Goal: Transaction & Acquisition: Purchase product/service

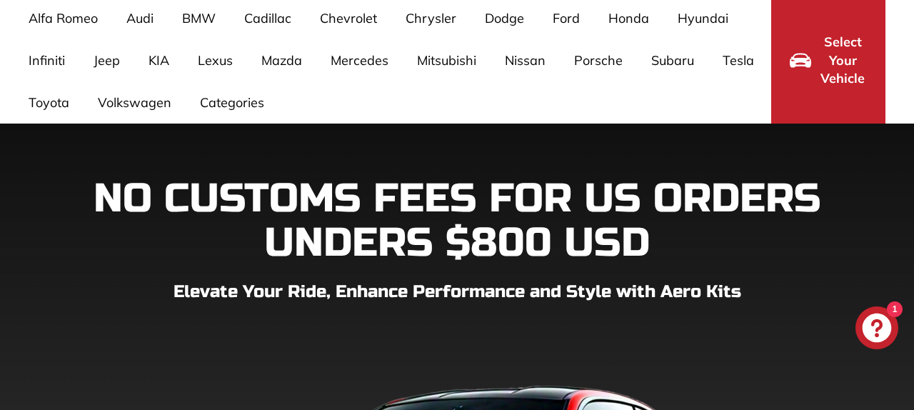
scroll to position [90, 0]
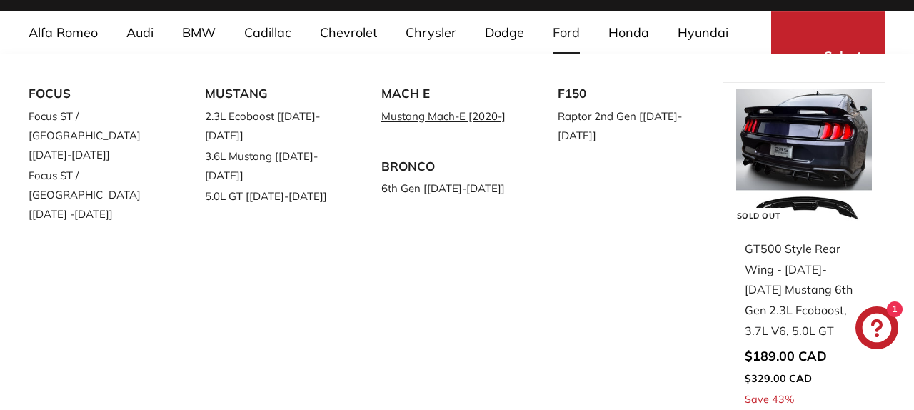
click at [444, 119] on link "Mustang Mach-E [2020-]" at bounding box center [450, 116] width 136 height 21
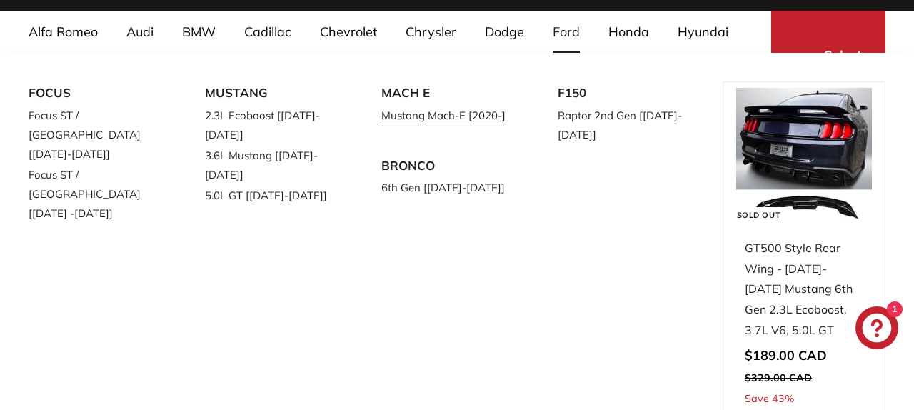
scroll to position [96, 0]
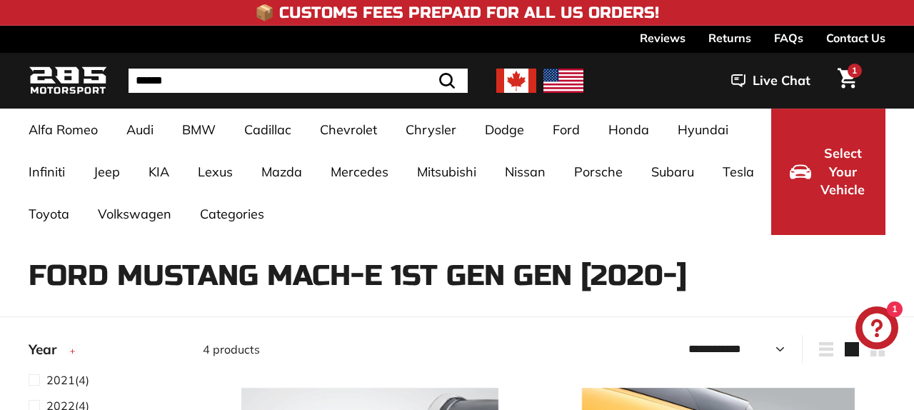
select select "**********"
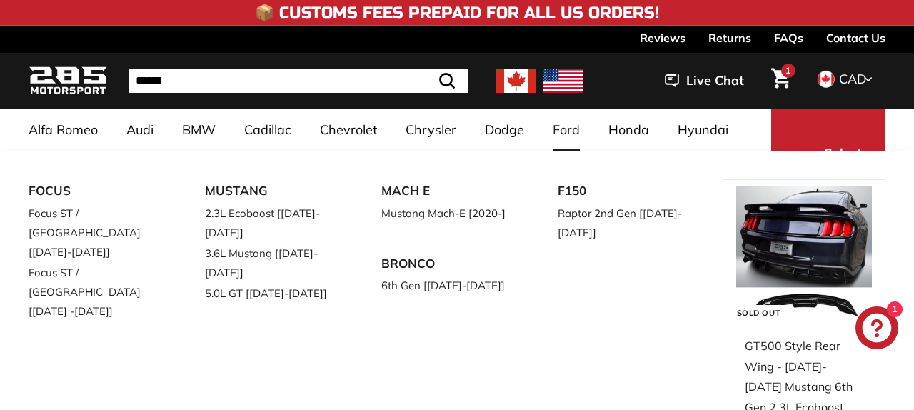
click at [438, 211] on link "Mustang Mach-E [2020-]" at bounding box center [450, 213] width 136 height 21
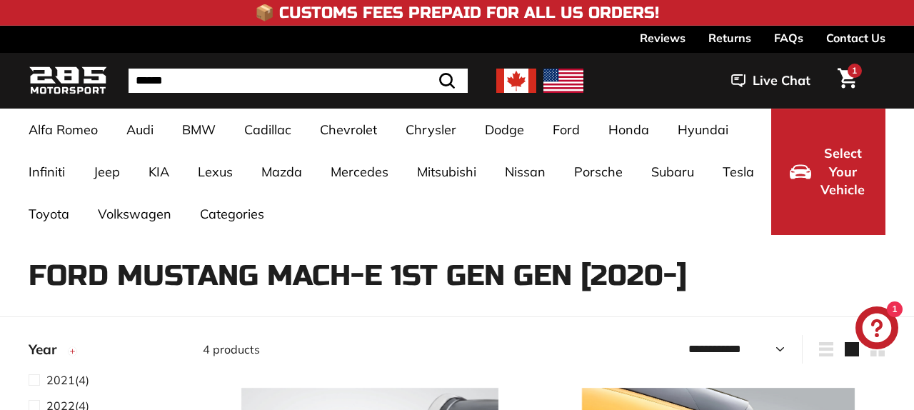
select select "**********"
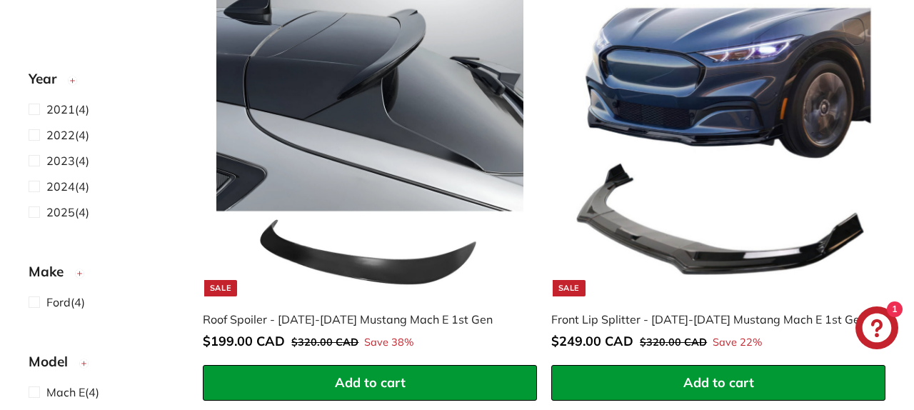
scroll to position [972, 0]
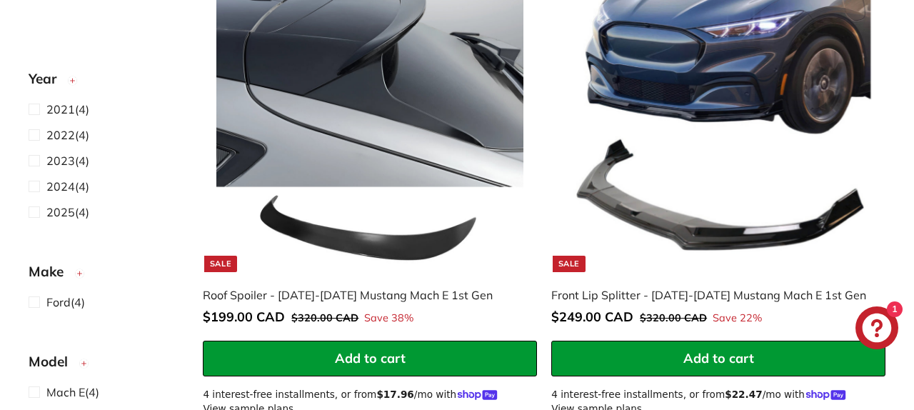
click at [869, 320] on icon "Chat window" at bounding box center [877, 328] width 29 height 29
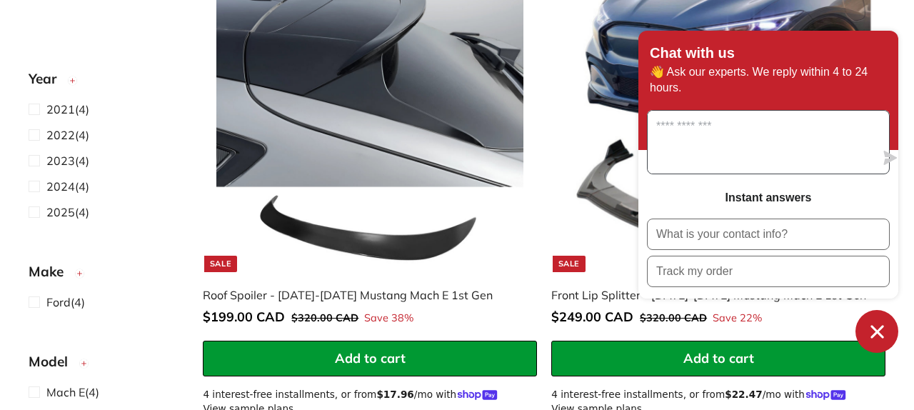
click at [689, 139] on textarea "Message us" at bounding box center [761, 142] width 227 height 63
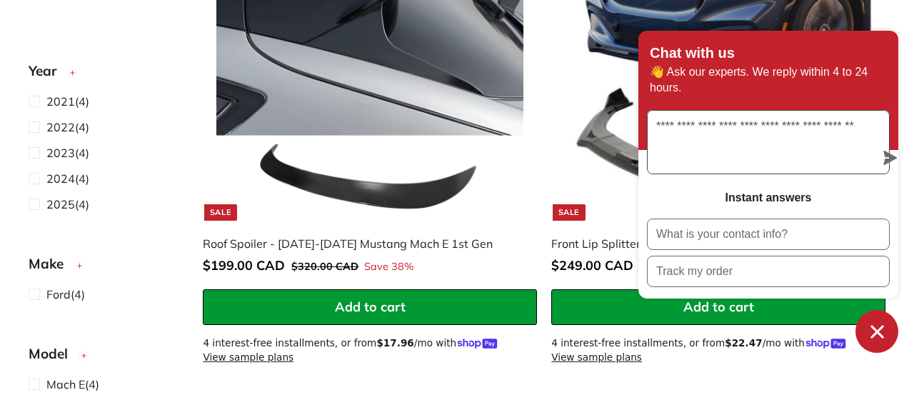
scroll to position [1025, 0]
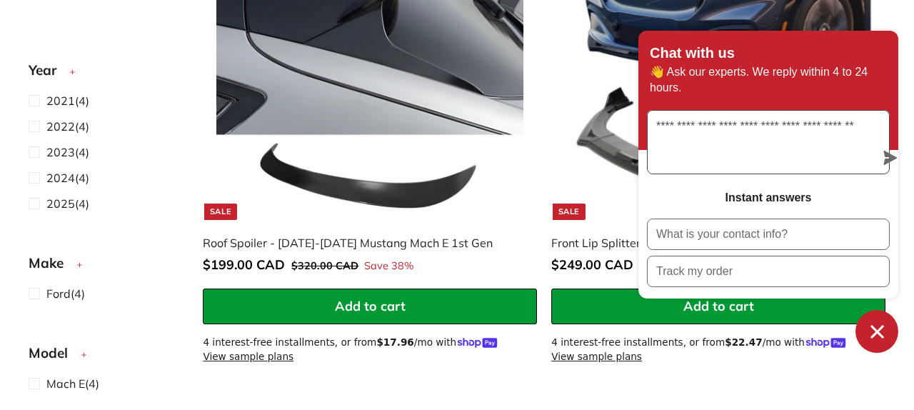
type textarea "**********"
click at [884, 156] on icon "submit" at bounding box center [891, 158] width 14 height 14
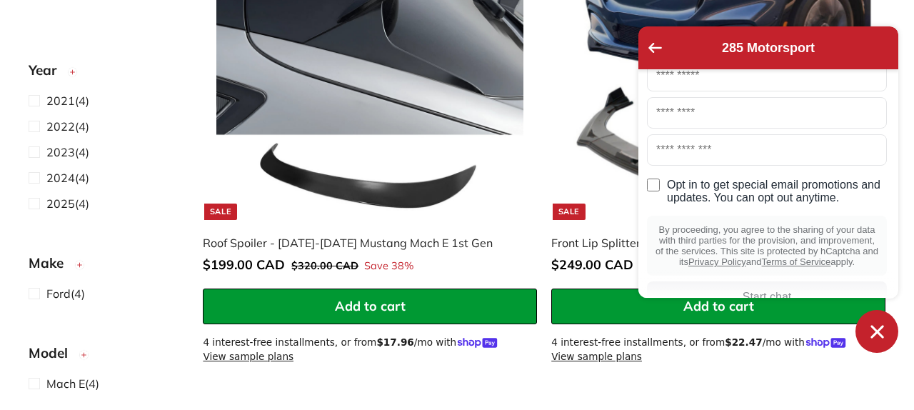
scroll to position [125, 0]
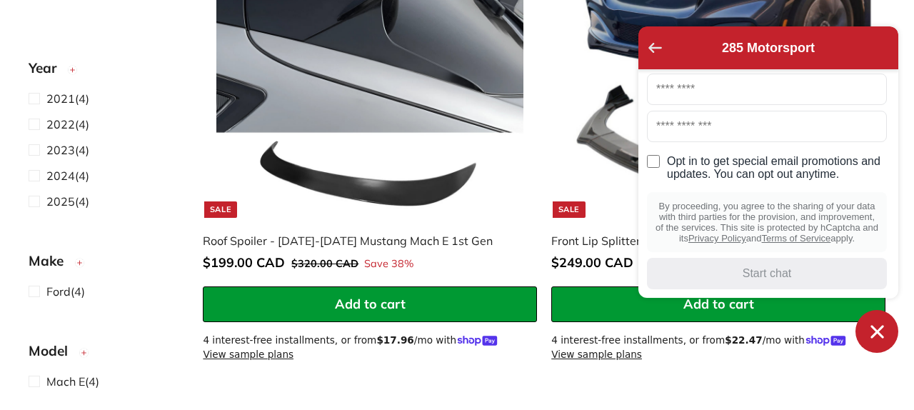
click at [656, 48] on icon "Go back to the main screen" at bounding box center [656, 47] width 14 height 10
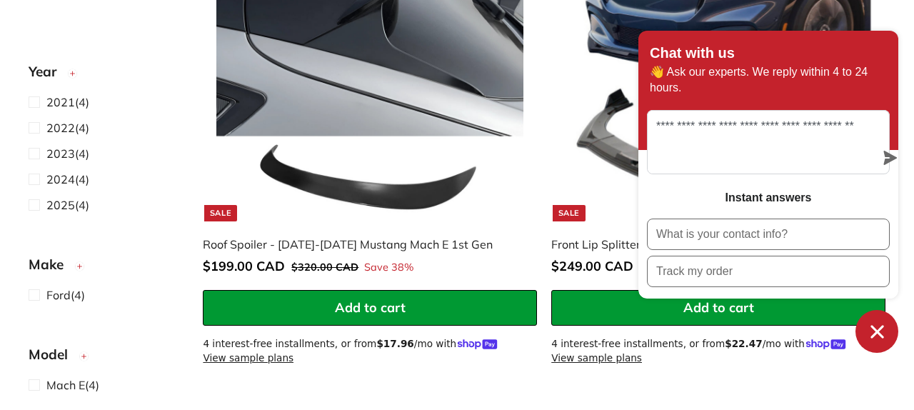
click at [584, 87] on img at bounding box center [718, 67] width 307 height 307
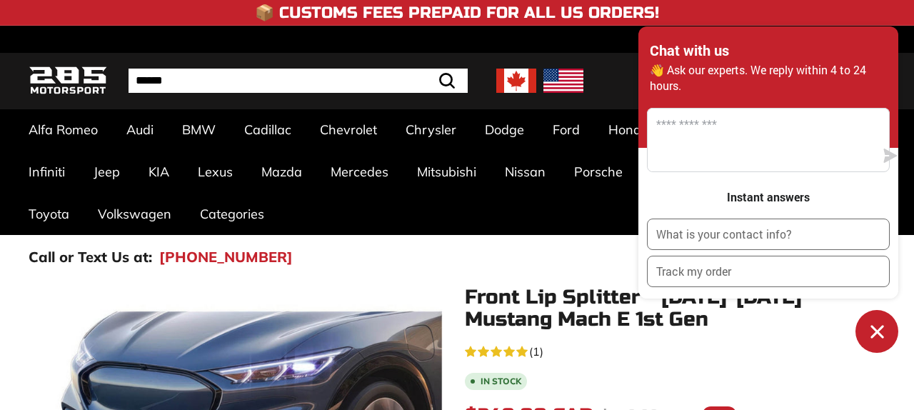
click at [878, 328] on icon "Chat window" at bounding box center [878, 332] width 22 height 22
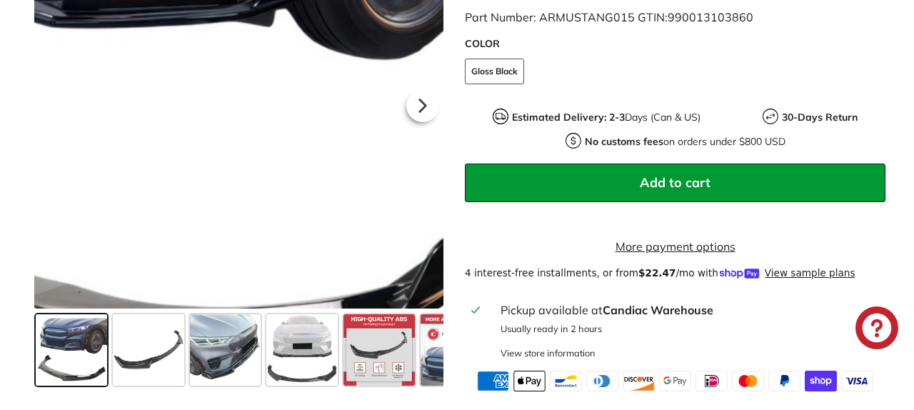
scroll to position [537, 0]
